Goal: Task Accomplishment & Management: Use online tool/utility

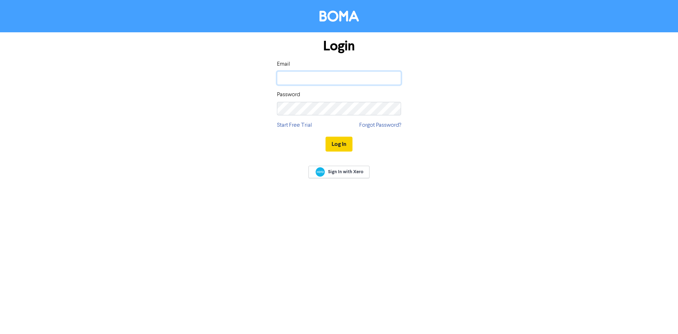
type input "[EMAIL_ADDRESS][DOMAIN_NAME]"
click at [338, 140] on button "Log In" at bounding box center [339, 144] width 27 height 15
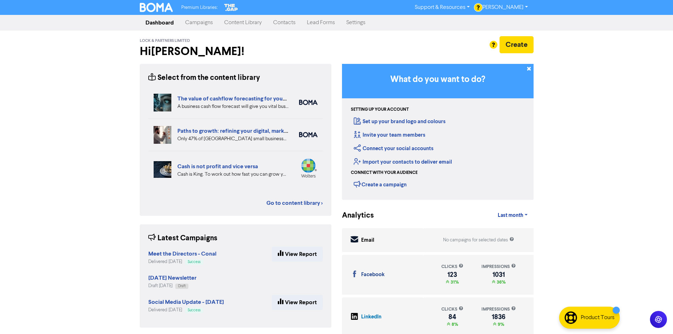
click at [204, 24] on link "Campaigns" at bounding box center [198, 23] width 39 height 14
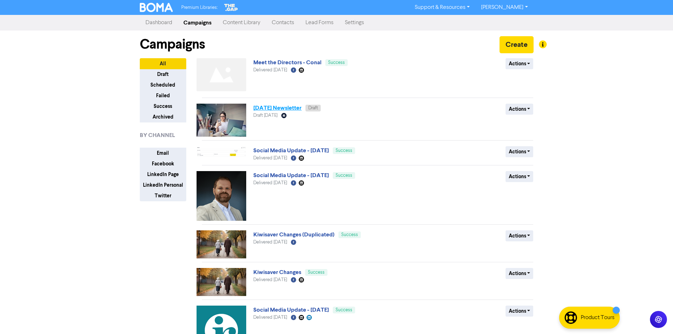
click at [296, 107] on link "[DATE] Newsletter" at bounding box center [277, 107] width 48 height 7
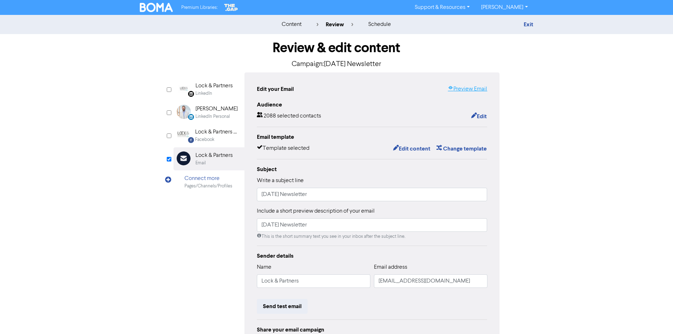
click at [466, 88] on link "Preview Email" at bounding box center [467, 89] width 39 height 9
